Goal: Task Accomplishment & Management: Complete application form

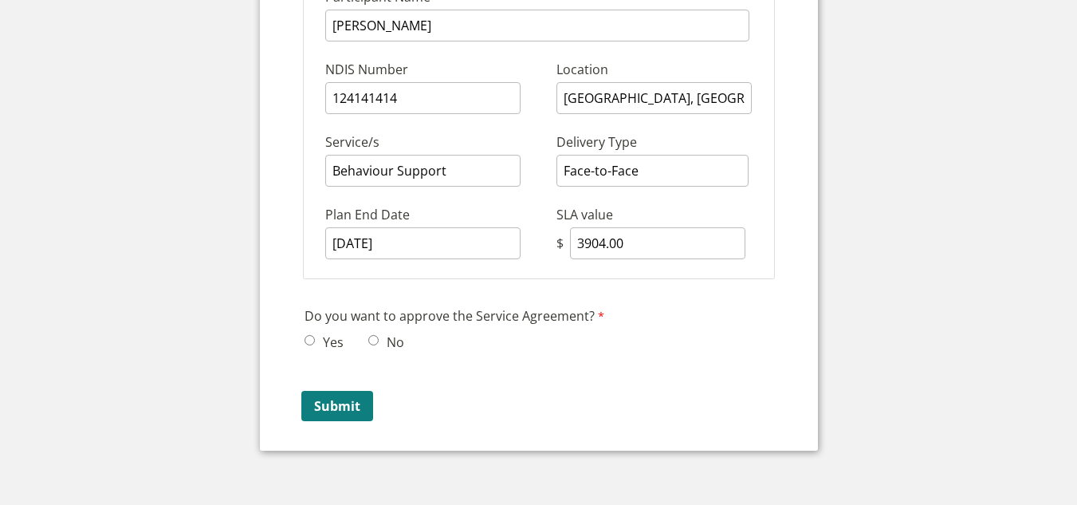
scroll to position [246, 0]
click at [316, 336] on span "Yes" at bounding box center [328, 340] width 49 height 24
click at [310, 340] on input "Yes" at bounding box center [309, 339] width 10 height 10
radio input "true"
click at [351, 408] on input "Submit" at bounding box center [337, 405] width 72 height 30
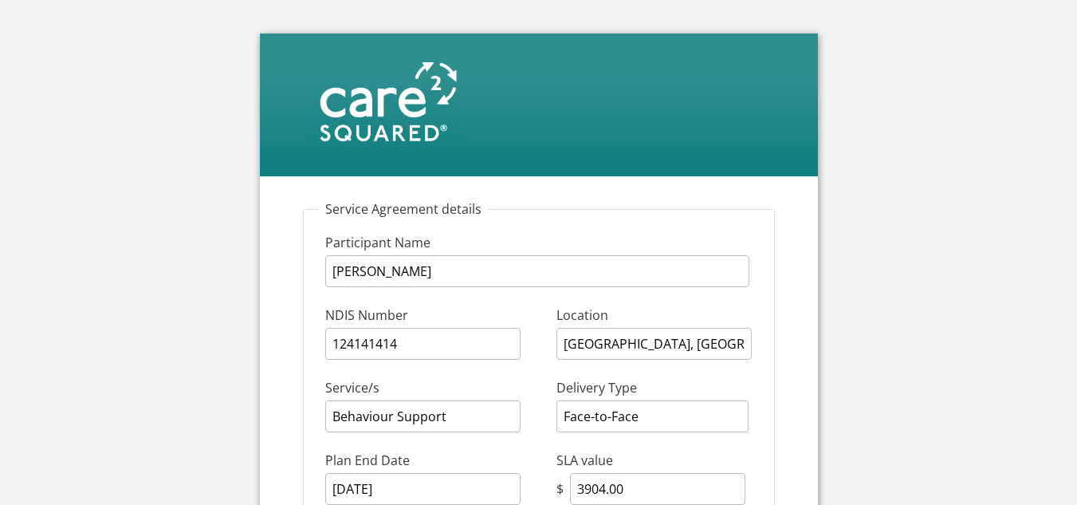
scroll to position [246, 0]
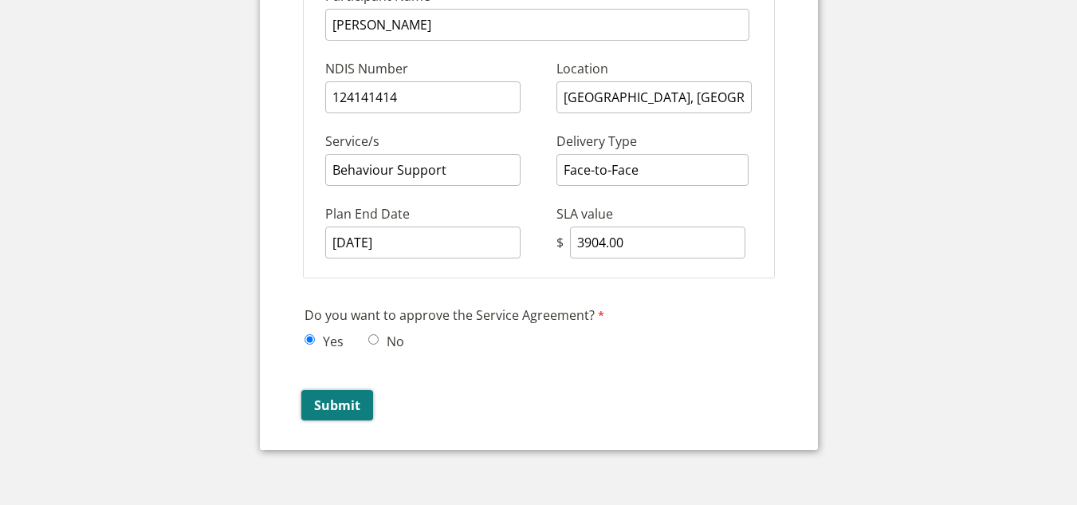
click at [351, 406] on input "Submit" at bounding box center [337, 405] width 72 height 30
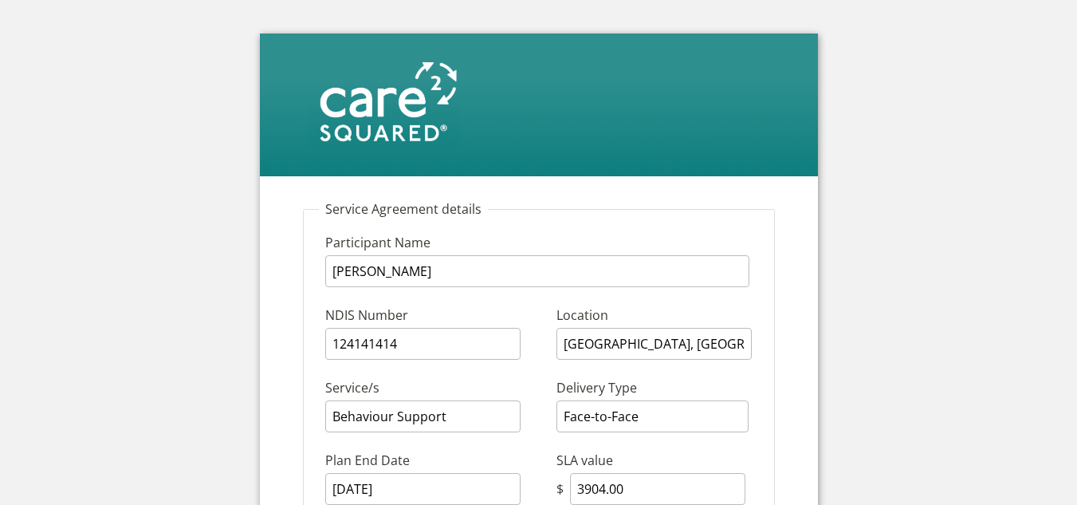
scroll to position [246, 0]
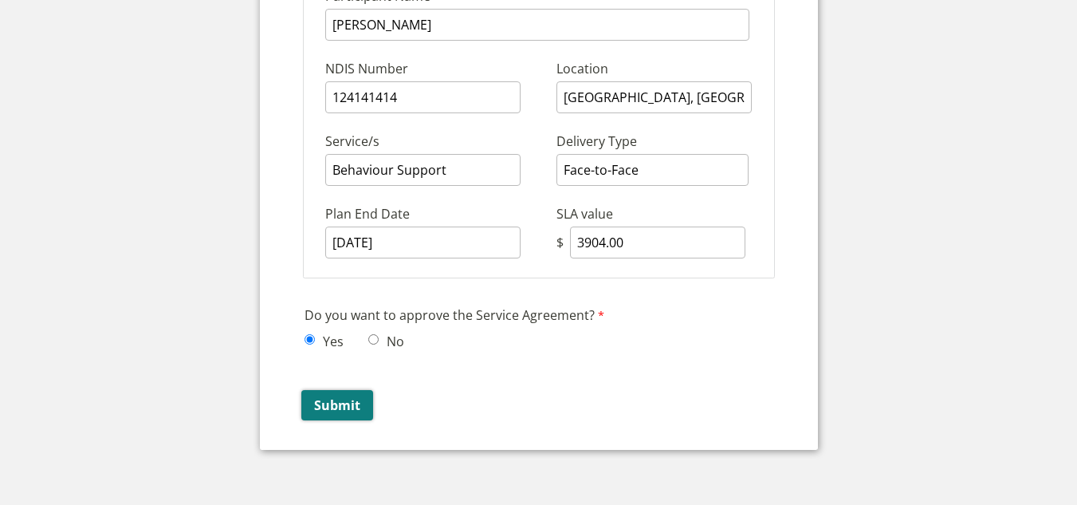
click at [320, 408] on input "Submit" at bounding box center [337, 405] width 72 height 30
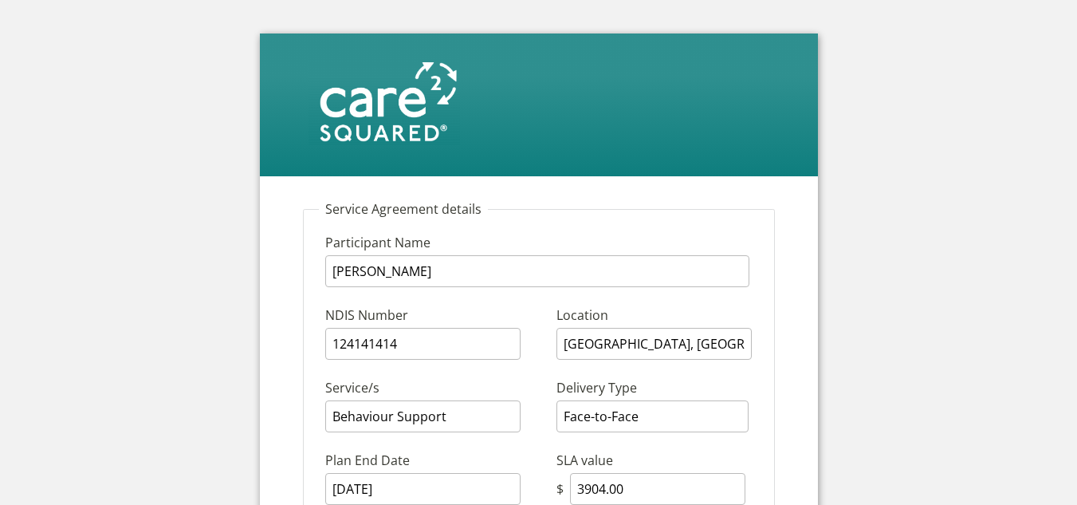
scroll to position [246, 0]
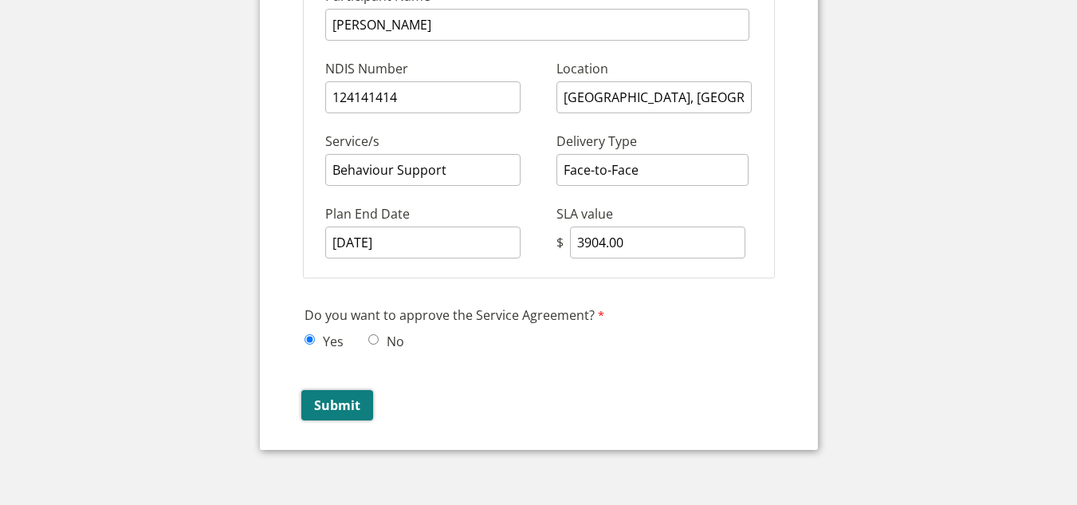
click at [331, 399] on input "Submit" at bounding box center [337, 405] width 72 height 30
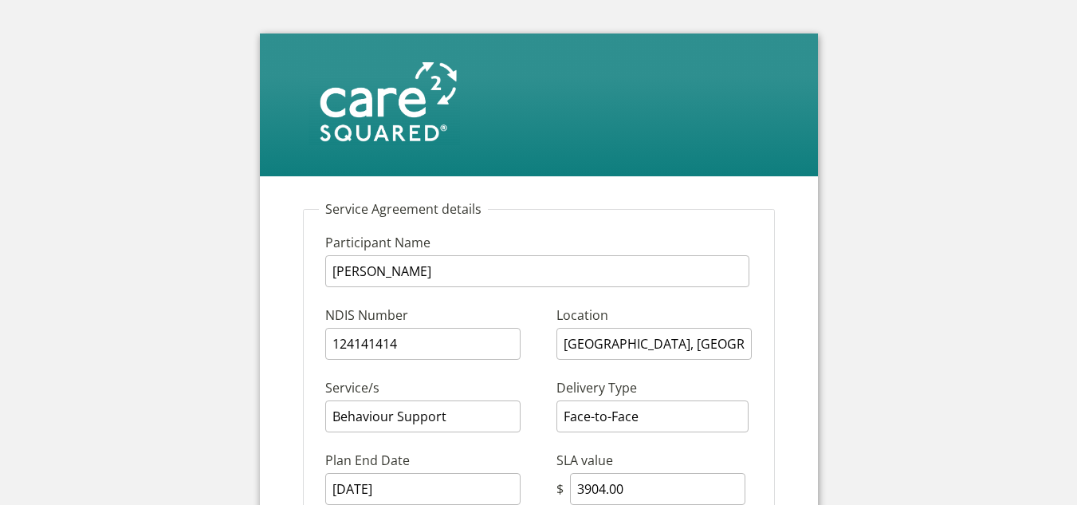
scroll to position [246, 0]
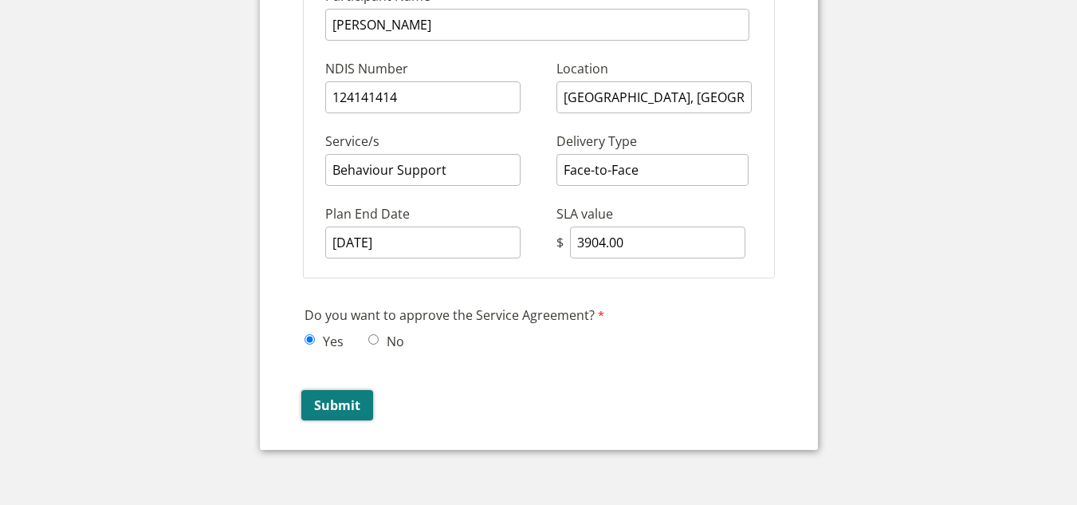
click at [331, 404] on input "Submit" at bounding box center [337, 405] width 72 height 30
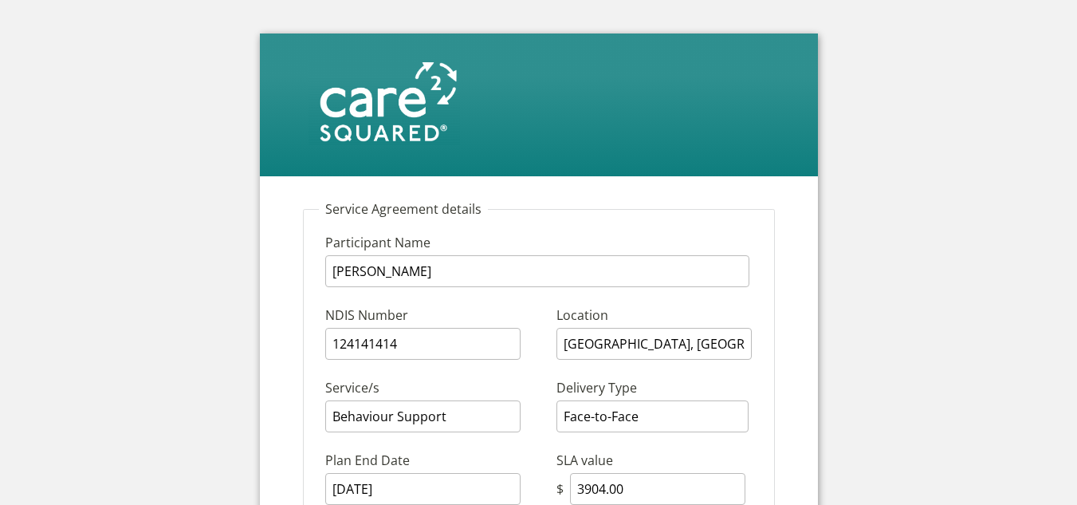
scroll to position [246, 0]
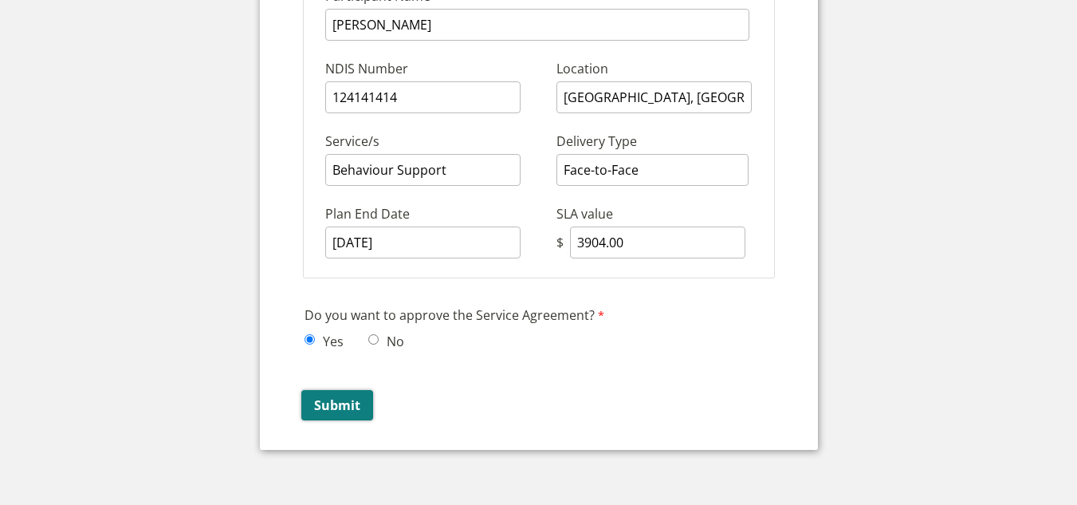
click at [340, 399] on input "Submit" at bounding box center [337, 405] width 72 height 30
